Goal: Navigation & Orientation: Find specific page/section

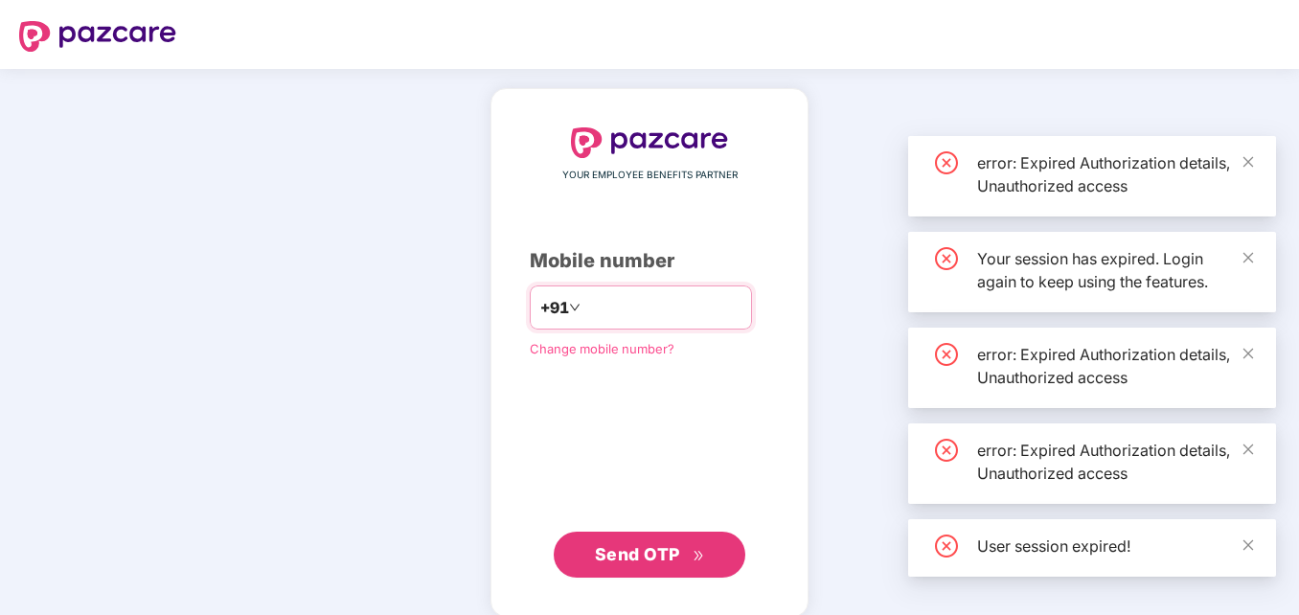
click at [623, 309] on input "number" at bounding box center [663, 307] width 157 height 31
type input "**"
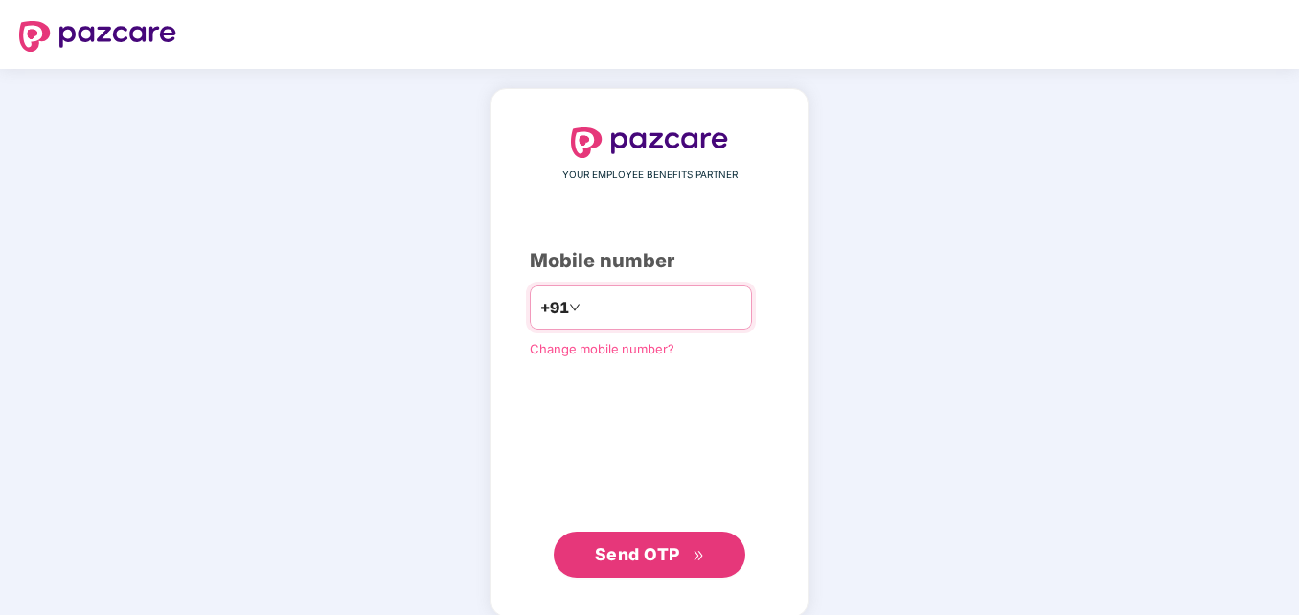
type input "**********"
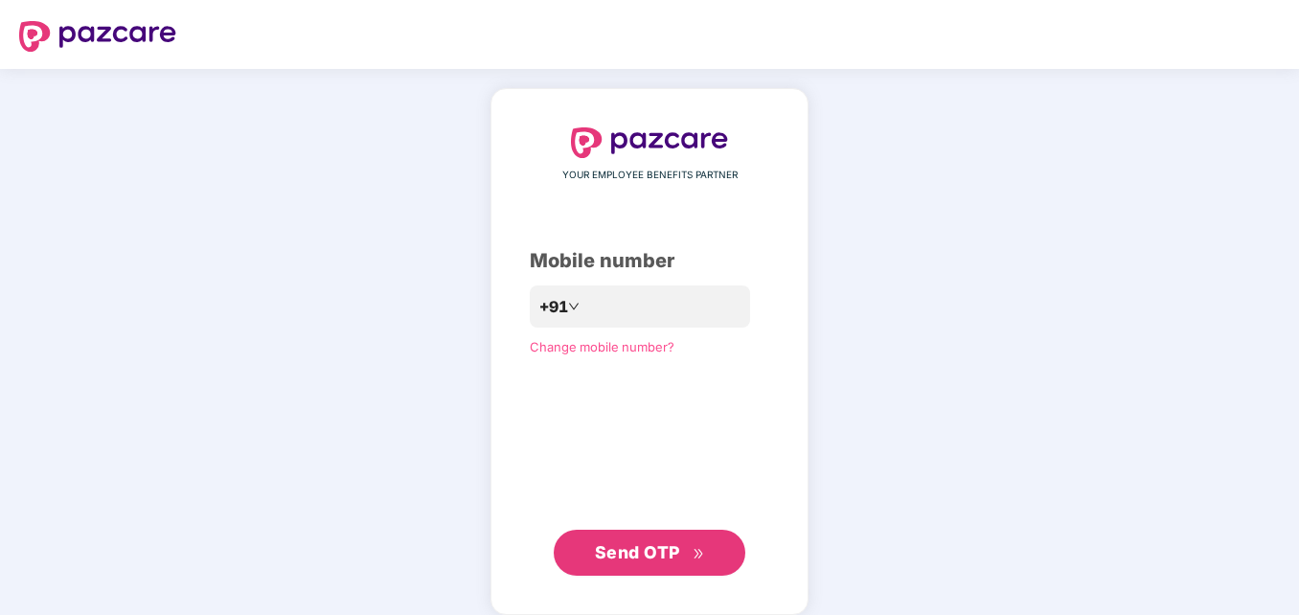
click at [640, 547] on span "Send OTP" at bounding box center [637, 552] width 85 height 20
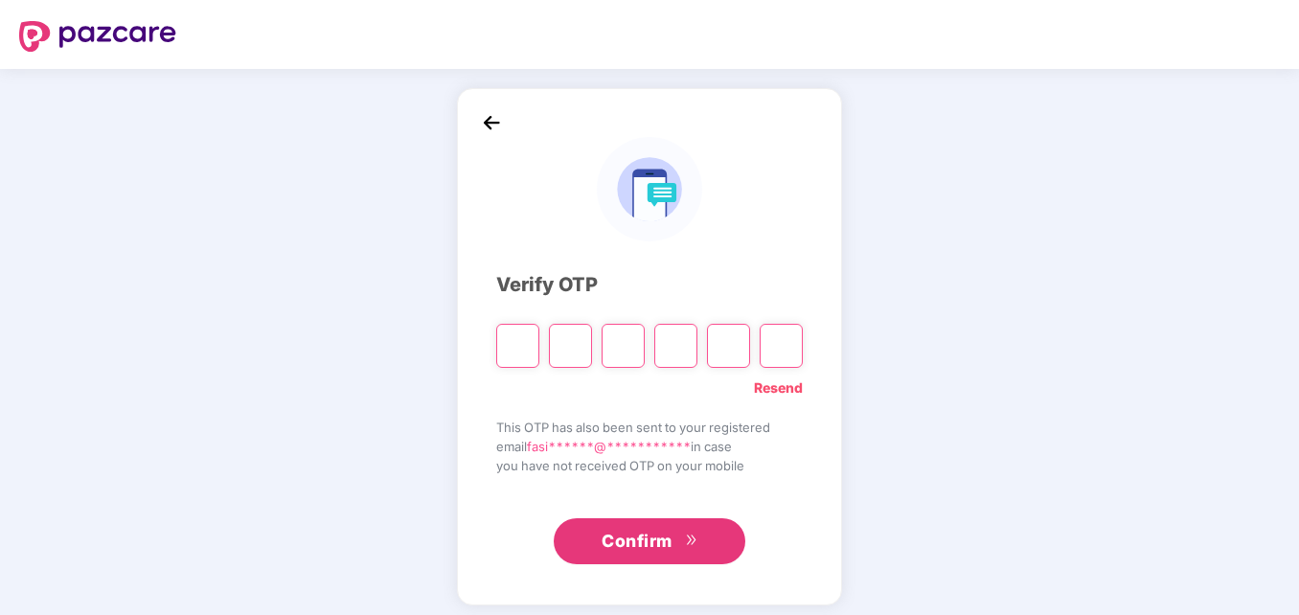
type input "*"
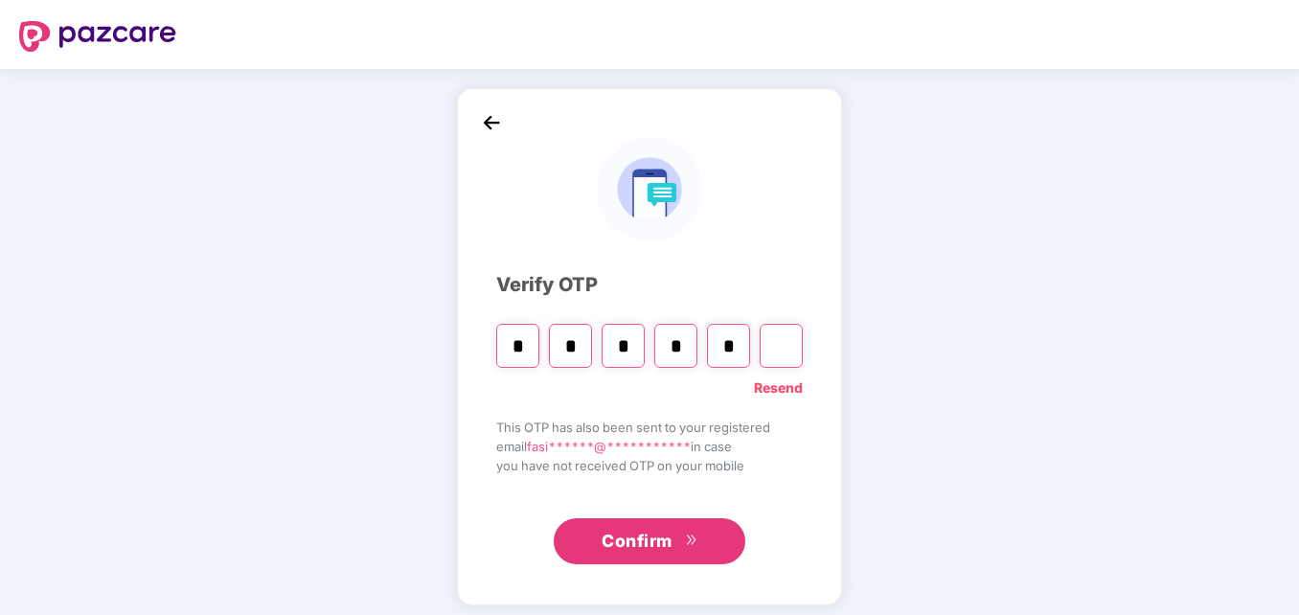
type input "*"
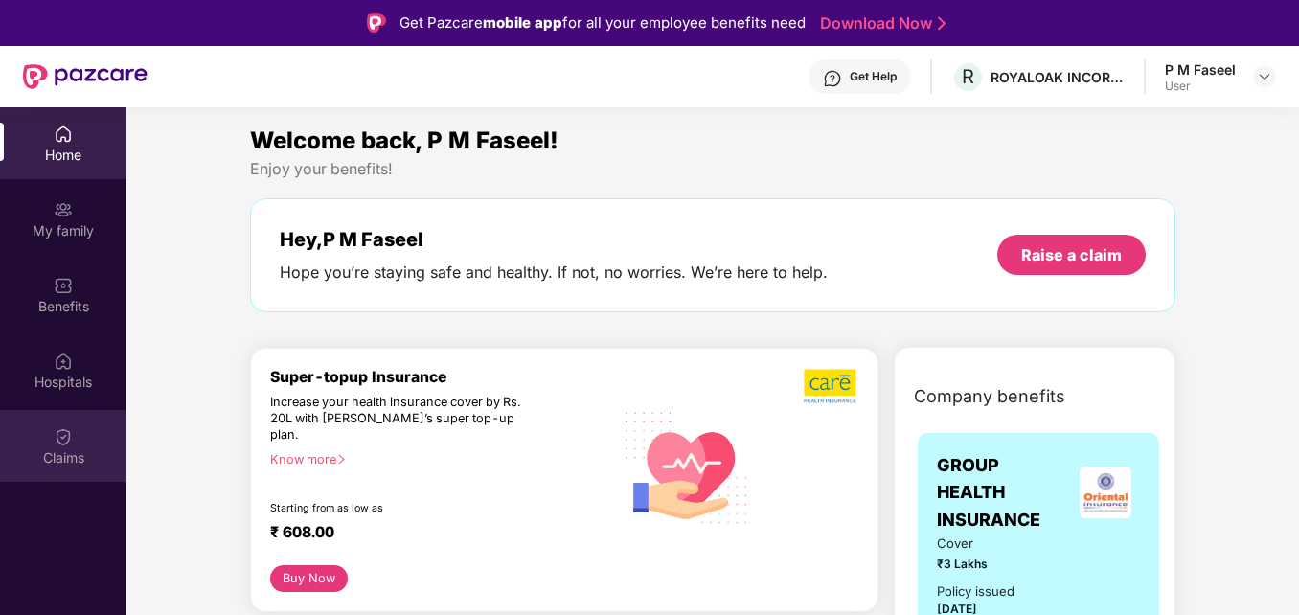
click at [60, 470] on div "Claims" at bounding box center [63, 446] width 126 height 72
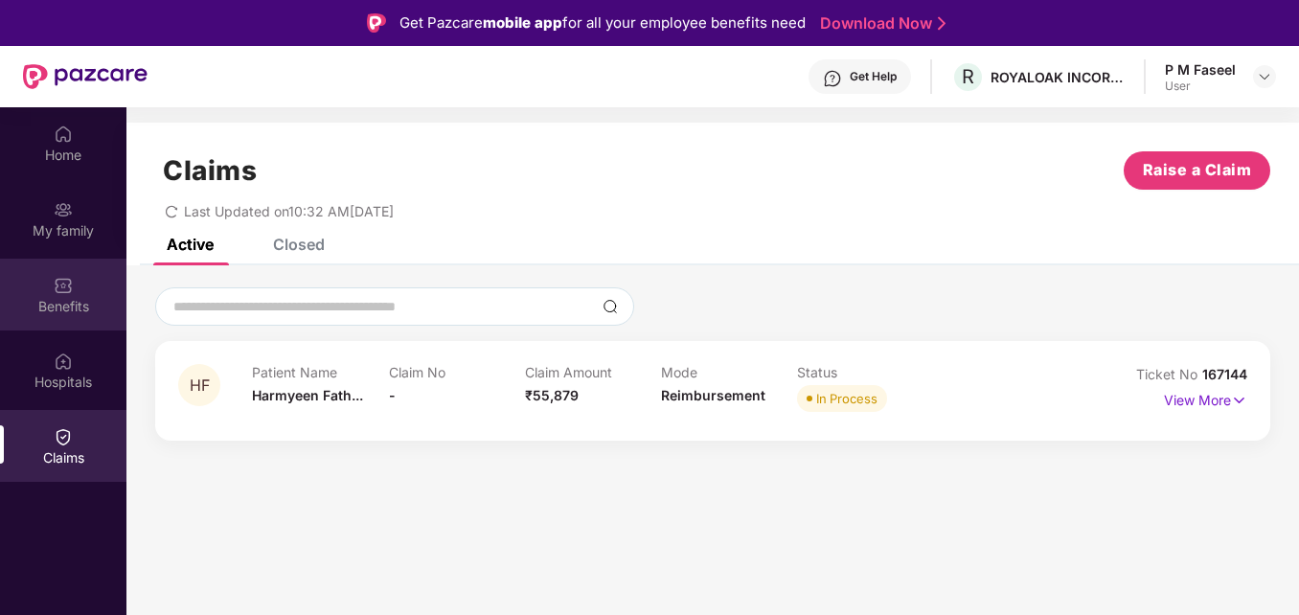
click at [79, 305] on div "Benefits" at bounding box center [63, 306] width 126 height 19
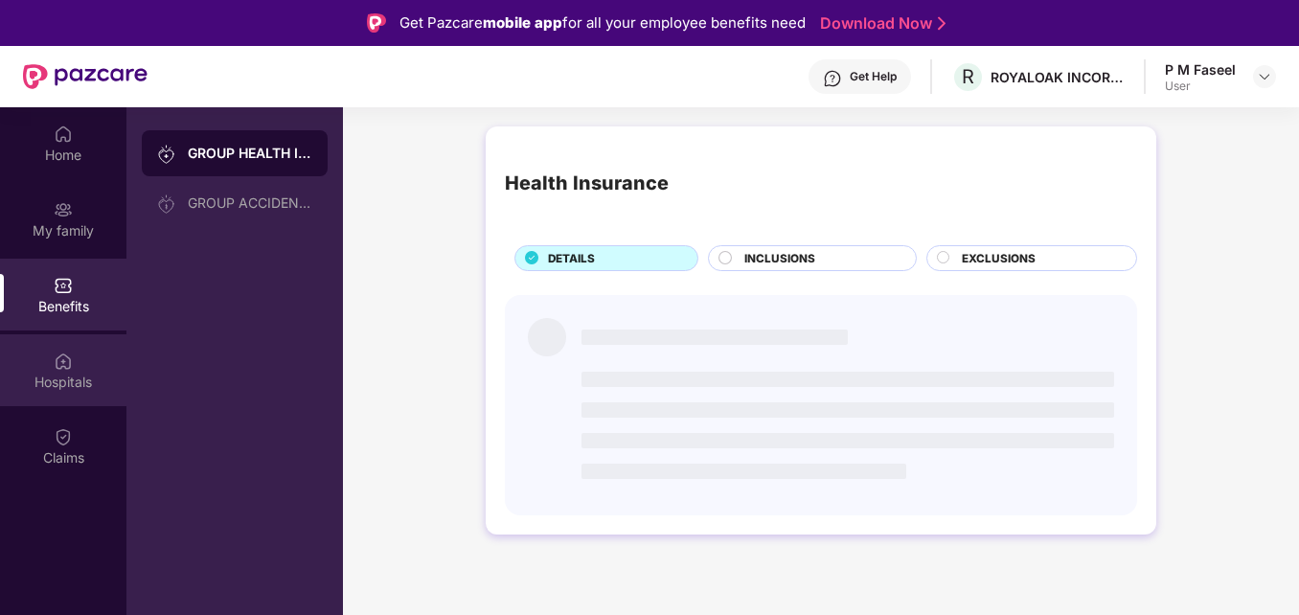
click at [98, 361] on div "Hospitals" at bounding box center [63, 370] width 126 height 72
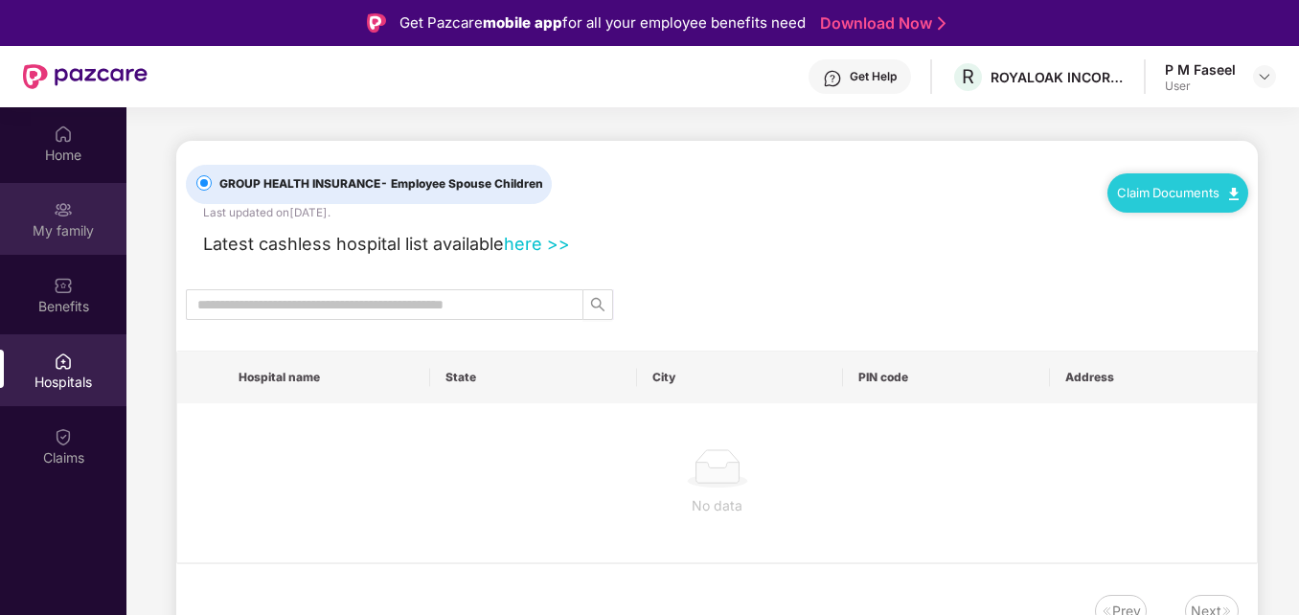
click at [86, 211] on div "My family" at bounding box center [63, 219] width 126 height 72
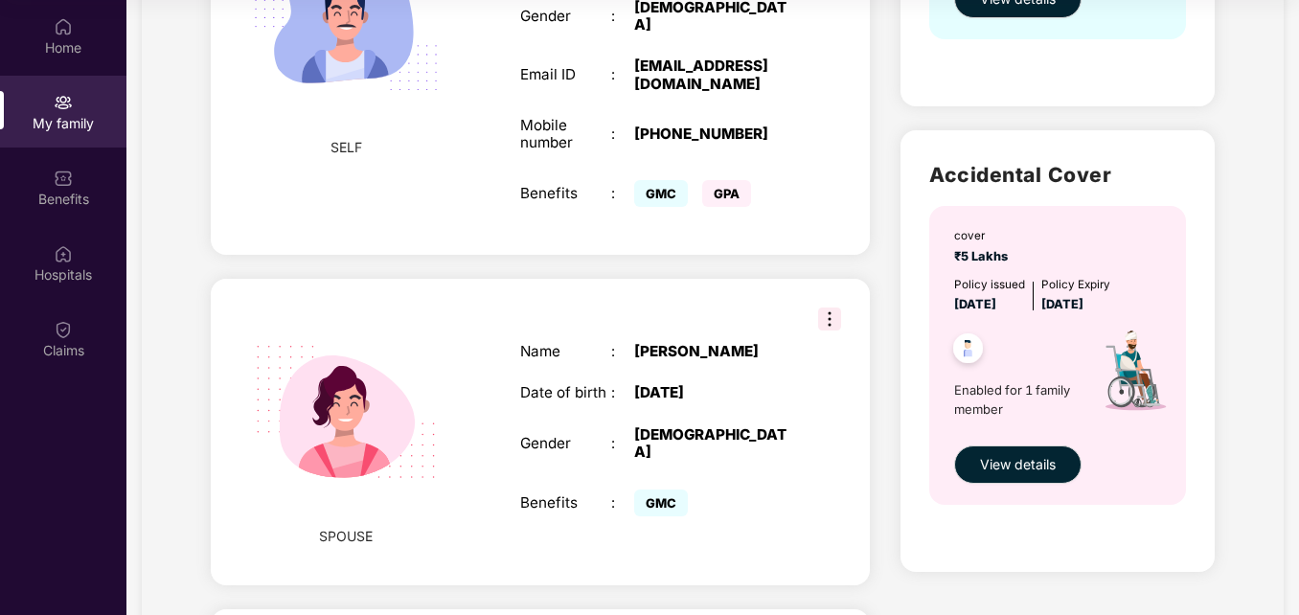
scroll to position [420, 0]
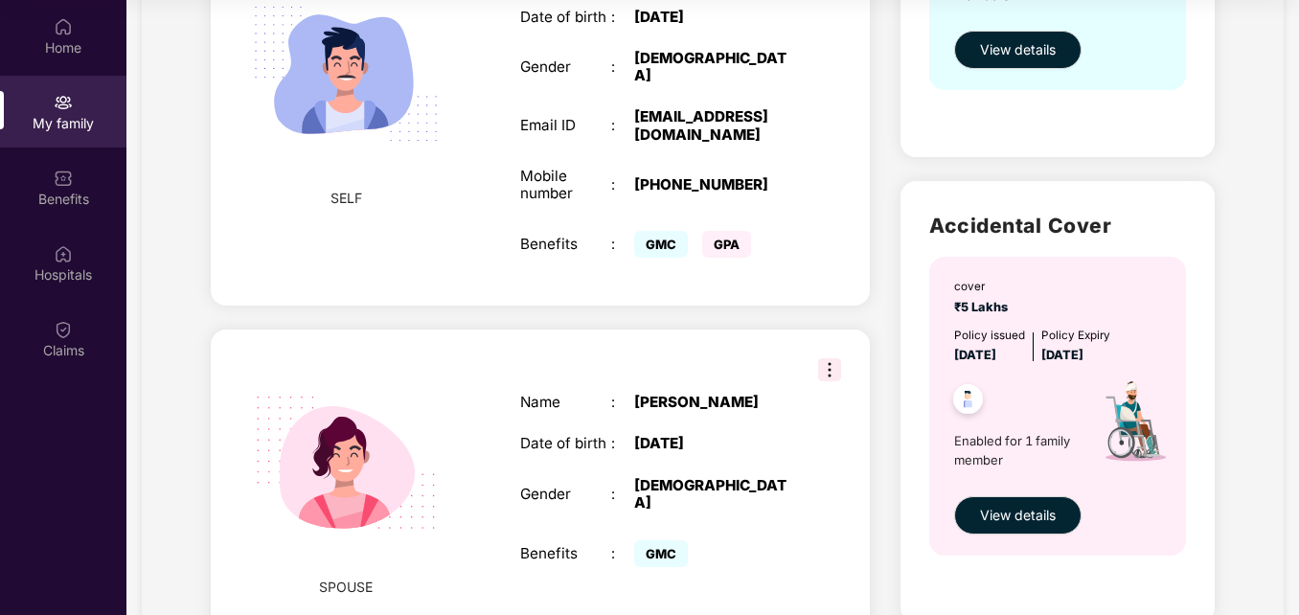
click at [826, 358] on img at bounding box center [829, 369] width 23 height 23
click at [691, 370] on div "Name : [PERSON_NAME] Date of birth : [DEMOGRAPHIC_DATA] Gender : [DEMOGRAPHIC_D…" at bounding box center [656, 483] width 310 height 226
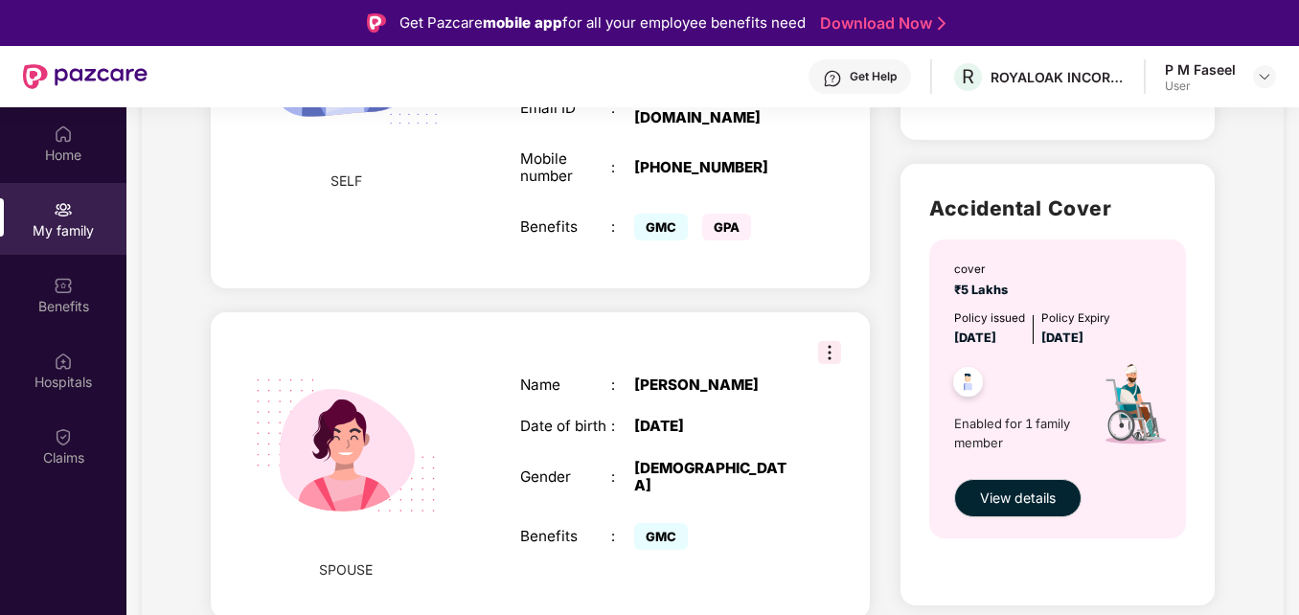
scroll to position [599, 0]
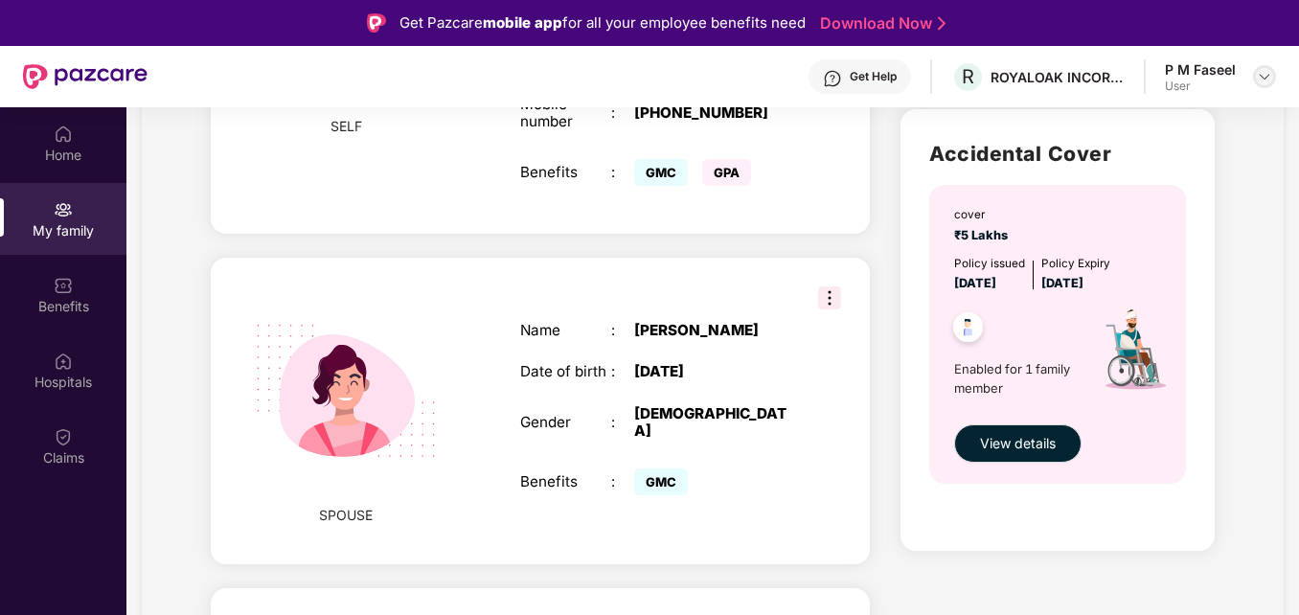
click at [1258, 86] on div at bounding box center [1264, 76] width 23 height 23
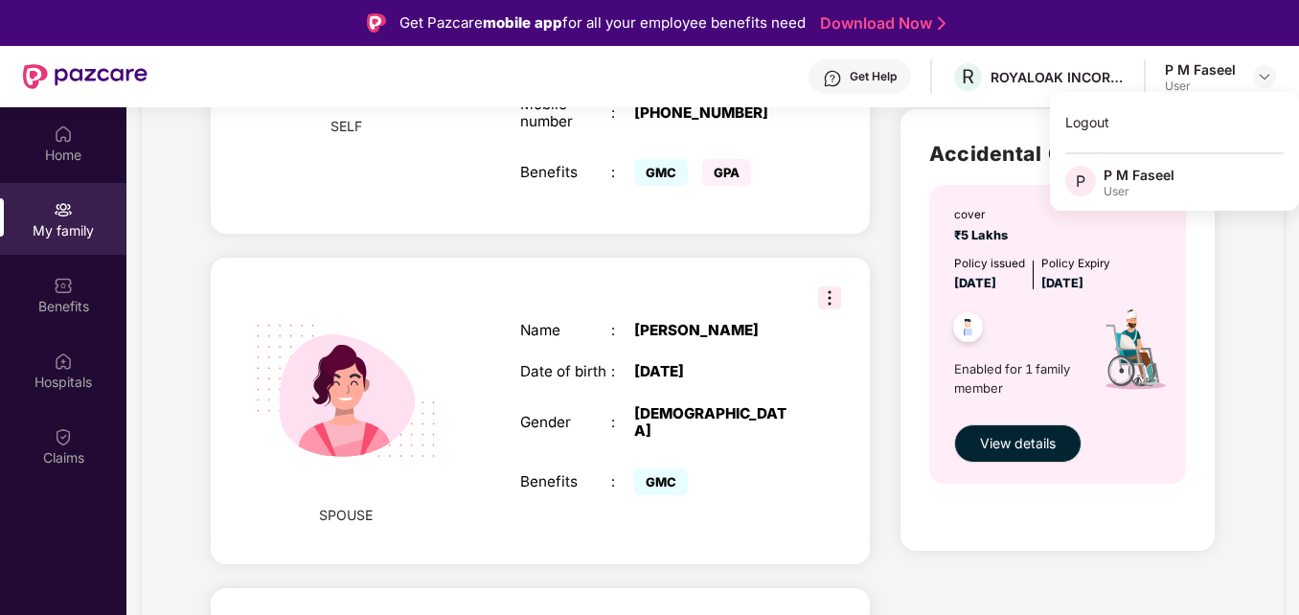
click at [737, 259] on div "SPOUSE Name : [PERSON_NAME] Date of birth : [DEMOGRAPHIC_DATA] Gender : [DEMOGR…" at bounding box center [540, 411] width 659 height 307
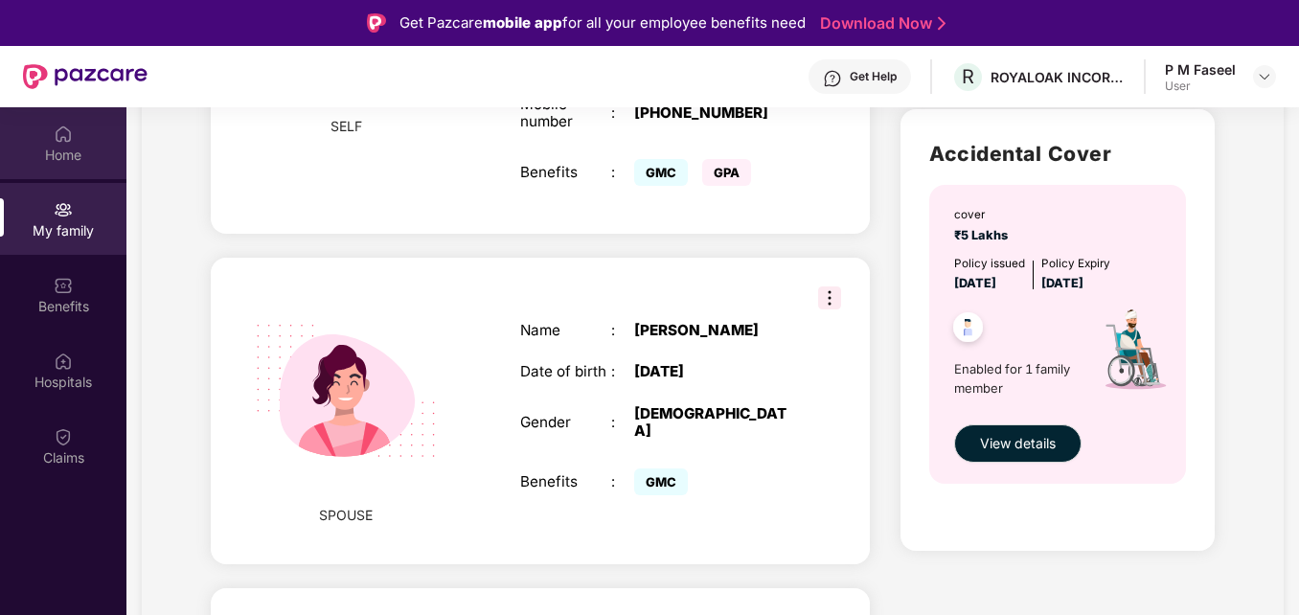
click at [70, 114] on div "Home" at bounding box center [63, 143] width 126 height 72
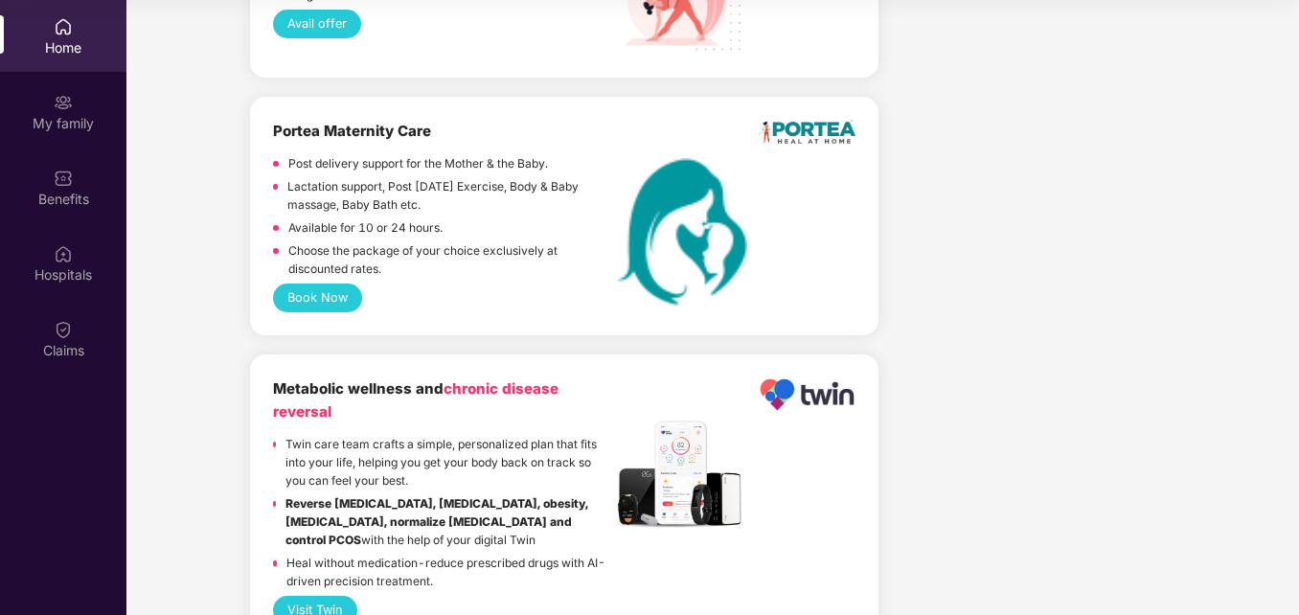
scroll to position [4838, 0]
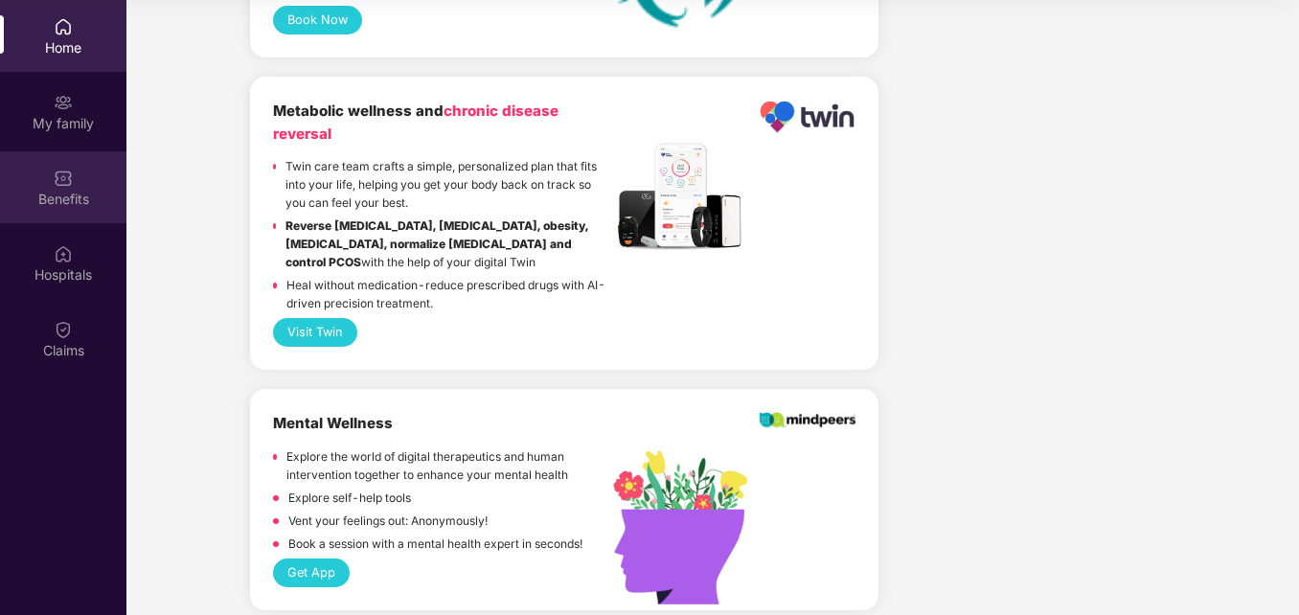
click at [67, 206] on div "Benefits" at bounding box center [63, 199] width 126 height 19
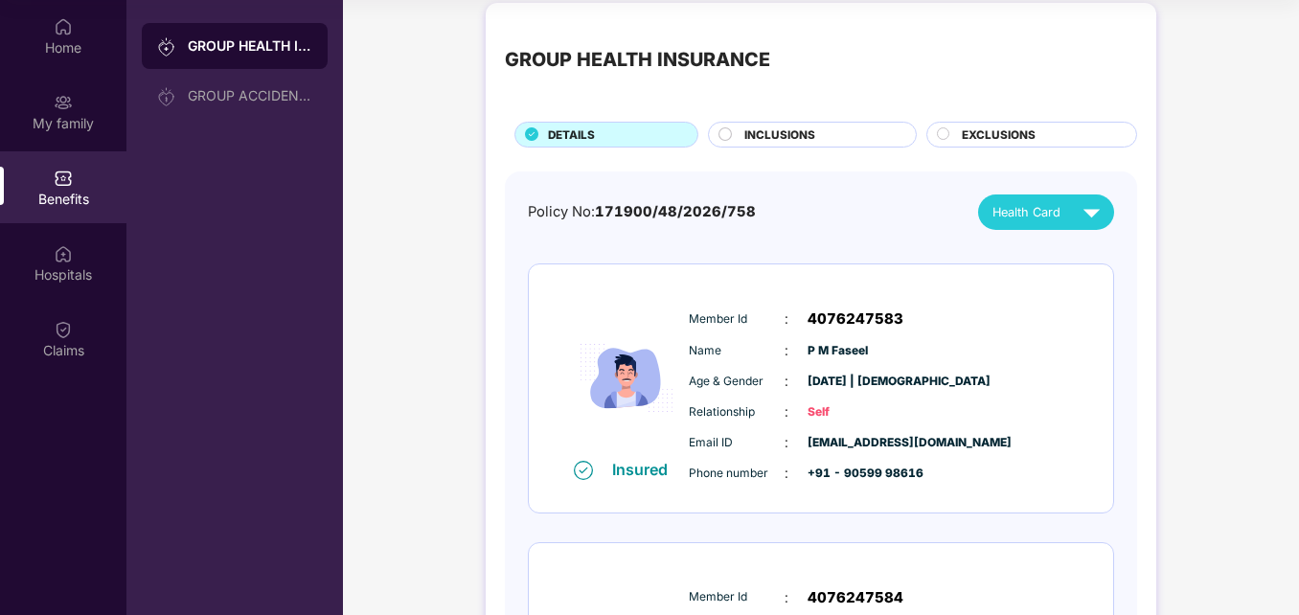
scroll to position [15, 0]
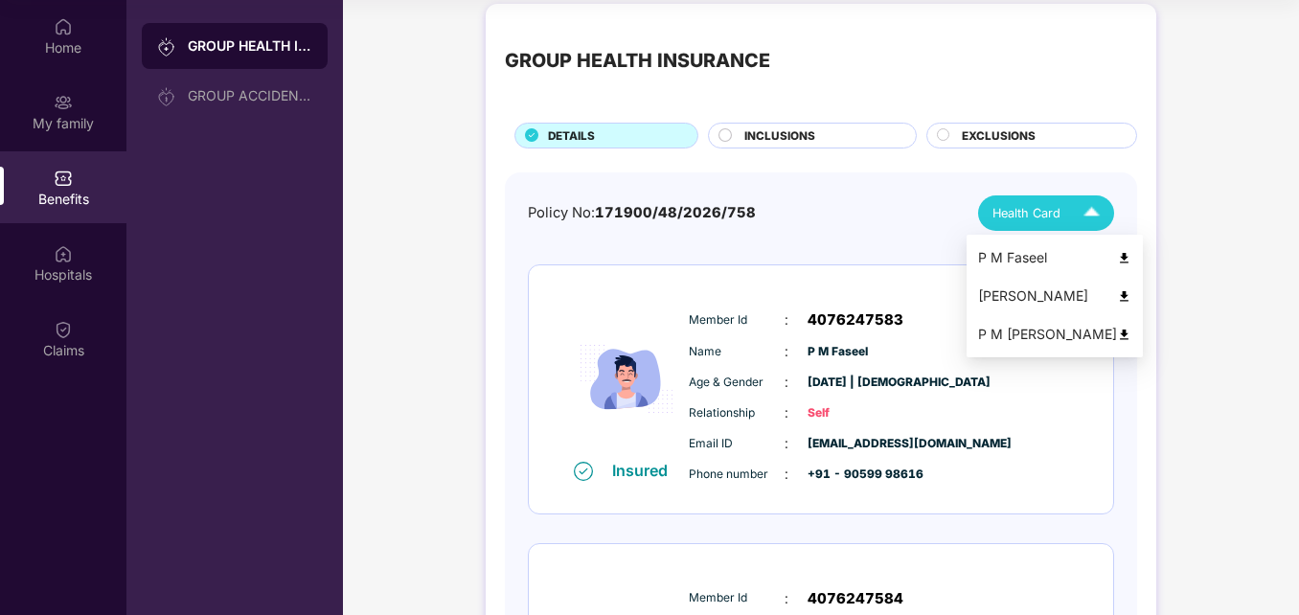
click at [1069, 220] on div "Health Card" at bounding box center [1051, 213] width 116 height 34
click at [1117, 337] on img at bounding box center [1124, 335] width 14 height 14
